Goal: Information Seeking & Learning: Learn about a topic

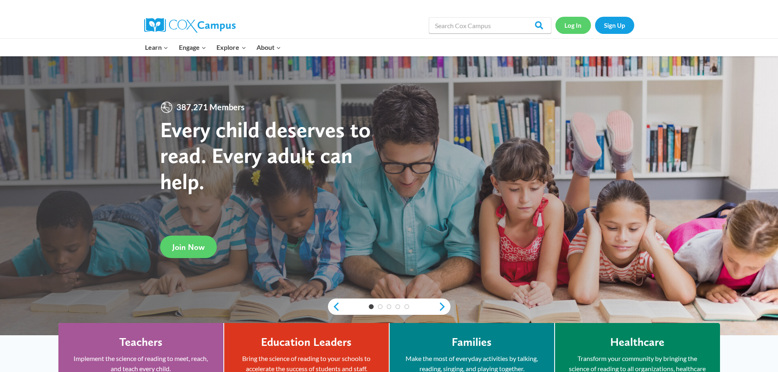
click at [573, 24] on link "Log In" at bounding box center [574, 25] width 36 height 17
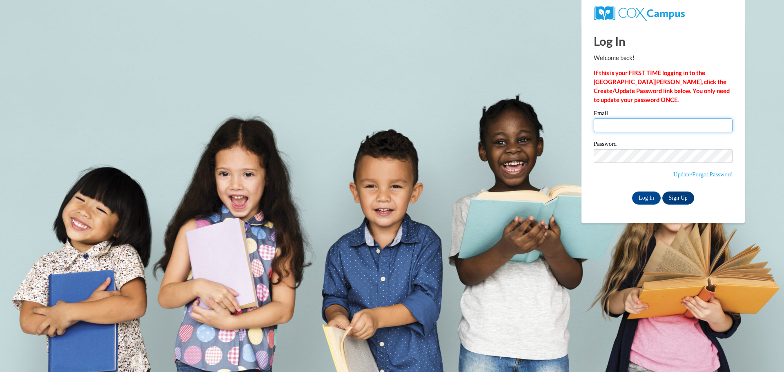
click at [654, 126] on input "Email" at bounding box center [663, 125] width 139 height 14
drag, startPoint x: 654, startPoint y: 126, endPoint x: 638, endPoint y: 129, distance: 16.2
click at [654, 126] on input "Email" at bounding box center [663, 125] width 139 height 14
click at [607, 128] on input "Email" at bounding box center [663, 125] width 139 height 14
type input "skeensa@prescott.k12.wi.us"
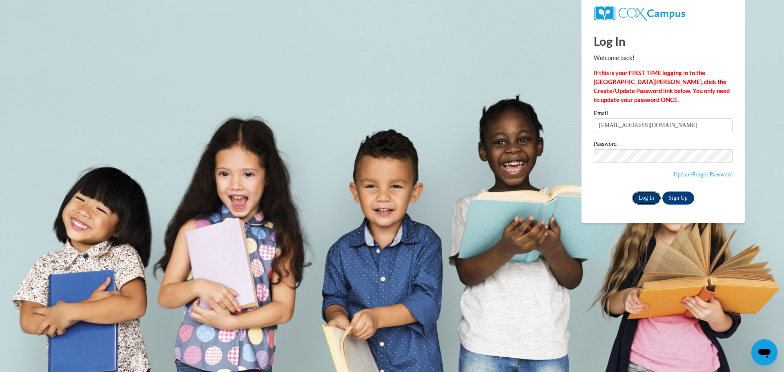
click at [640, 197] on input "Log In" at bounding box center [646, 198] width 29 height 13
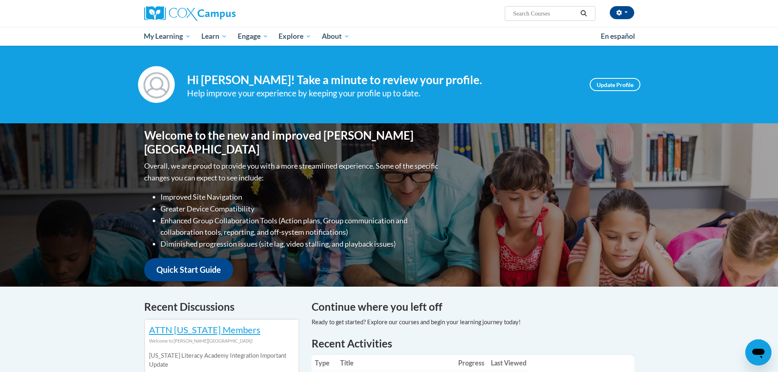
scroll to position [123, 0]
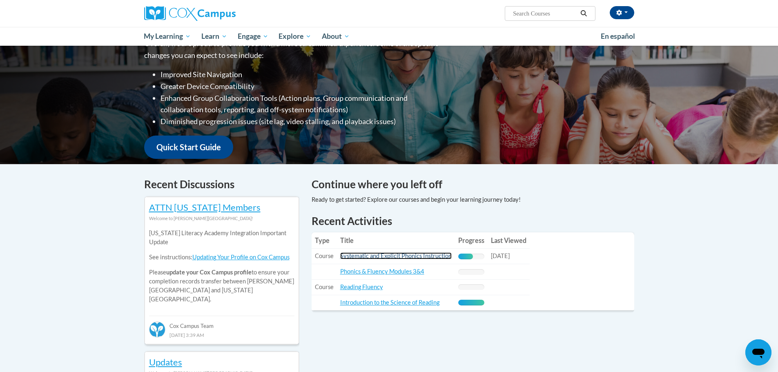
drag, startPoint x: 391, startPoint y: 254, endPoint x: 393, endPoint y: 250, distance: 4.6
click at [391, 254] on link "Systematic and Explicit Phonics Instruction" at bounding box center [396, 255] width 112 height 7
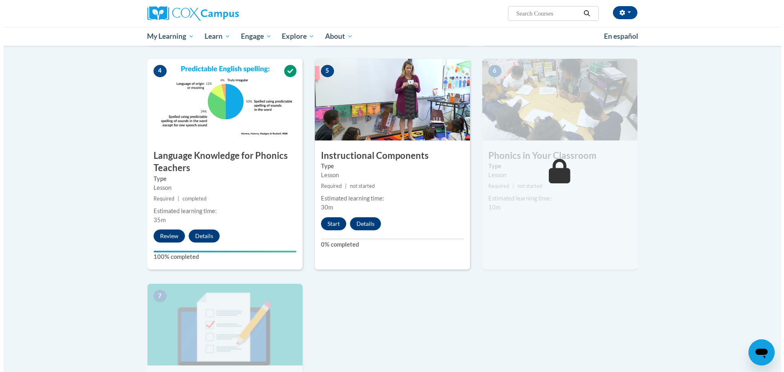
scroll to position [409, 0]
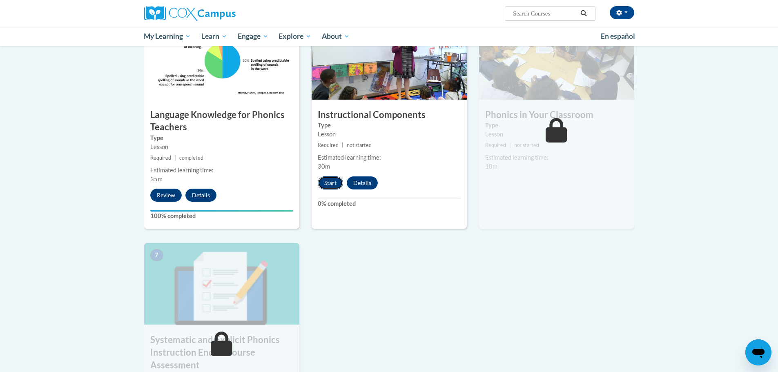
click at [328, 186] on button "Start" at bounding box center [330, 182] width 25 height 13
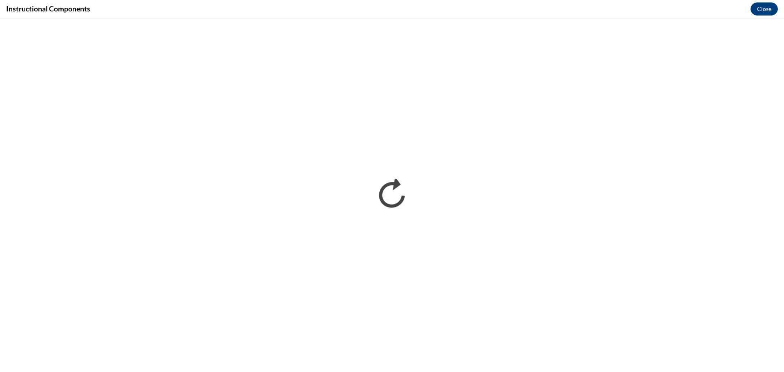
scroll to position [0, 0]
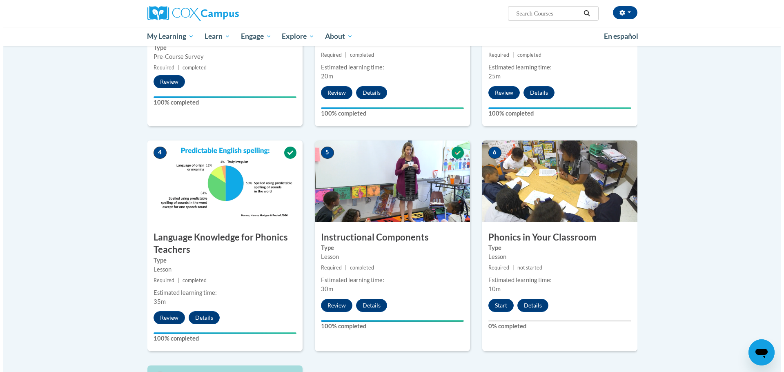
scroll to position [368, 0]
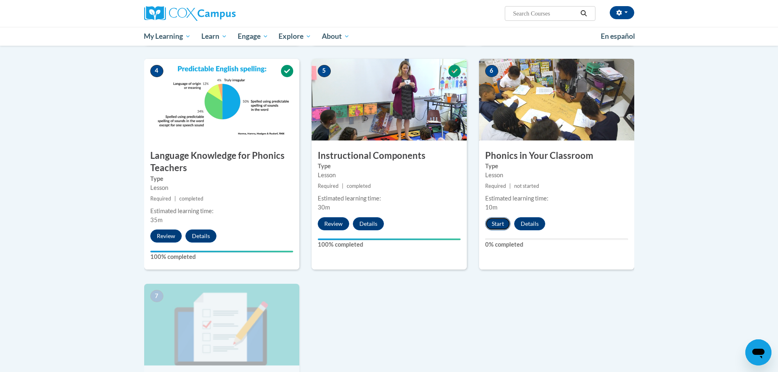
click at [497, 223] on button "Start" at bounding box center [497, 223] width 25 height 13
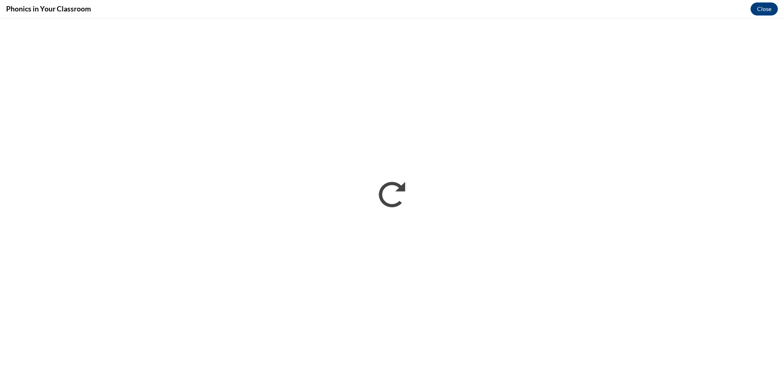
scroll to position [0, 0]
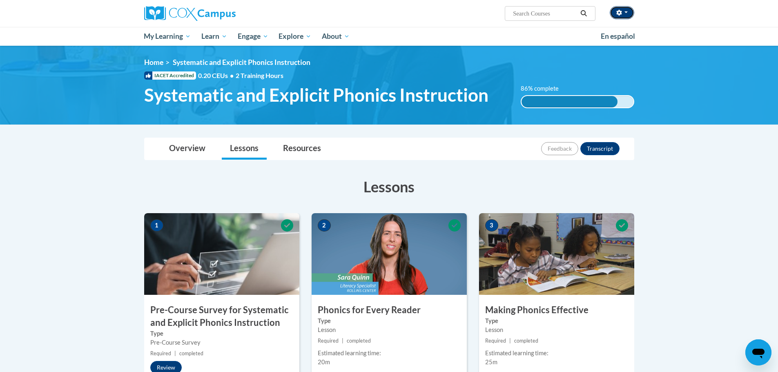
click at [630, 9] on button "button" at bounding box center [622, 12] width 25 height 13
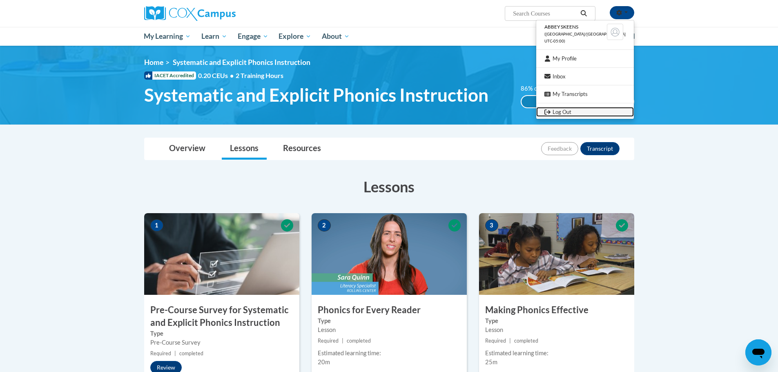
click at [607, 112] on link "Log Out" at bounding box center [585, 112] width 98 height 10
